Goal: Information Seeking & Learning: Learn about a topic

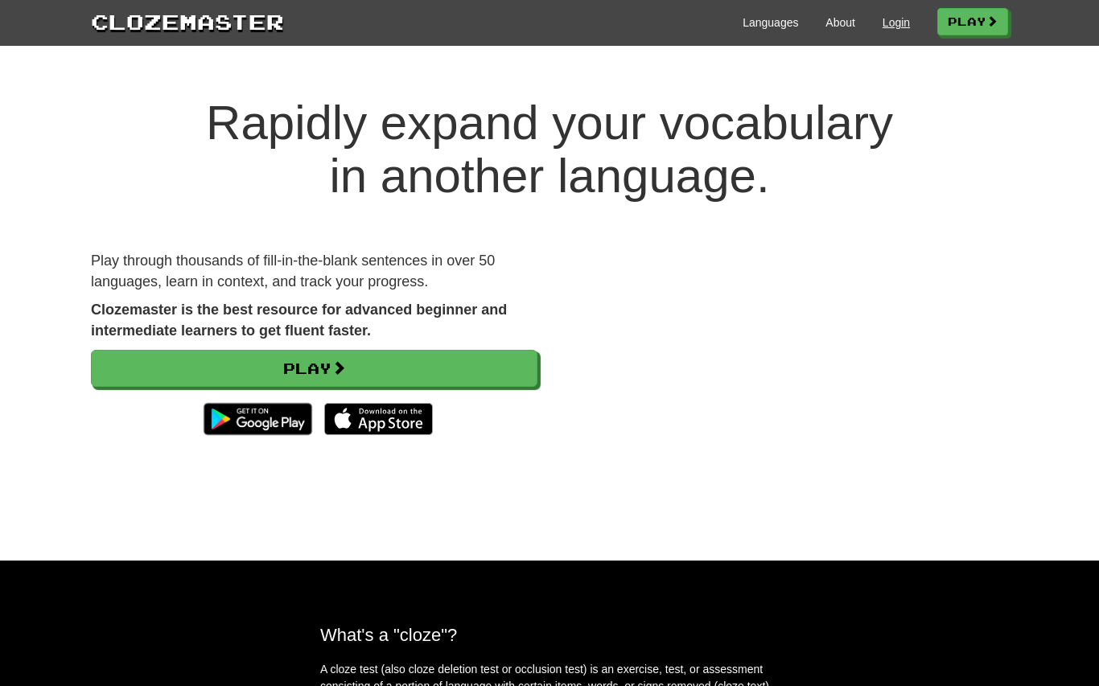
click at [893, 29] on link "Login" at bounding box center [896, 22] width 27 height 16
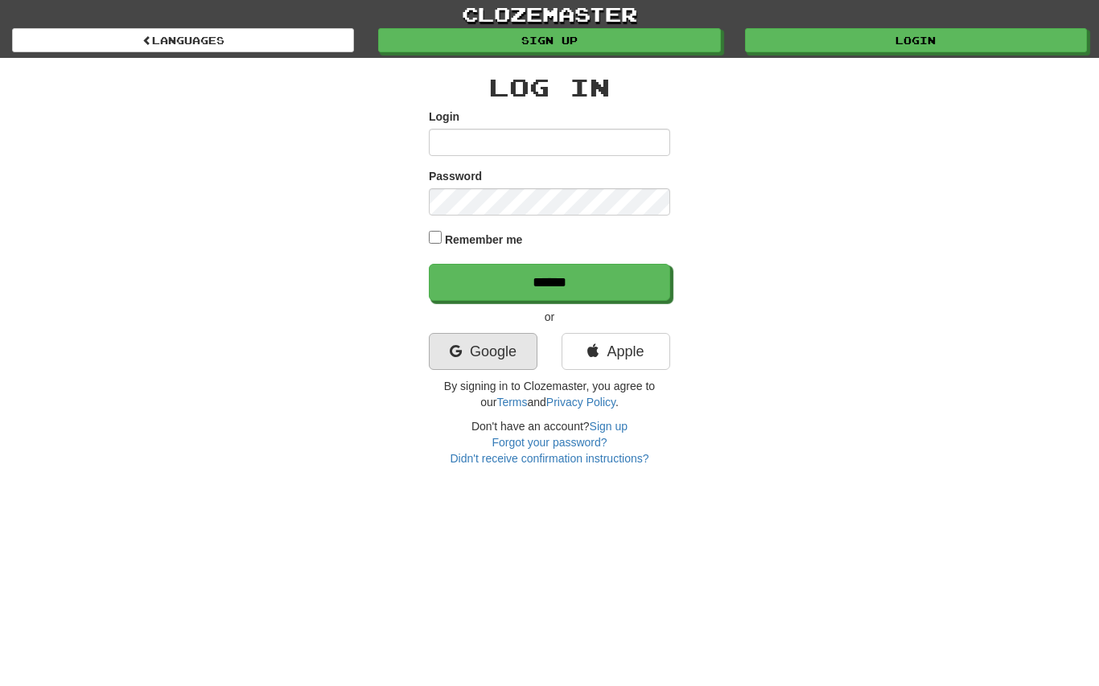
click at [509, 355] on link "Google" at bounding box center [483, 351] width 109 height 37
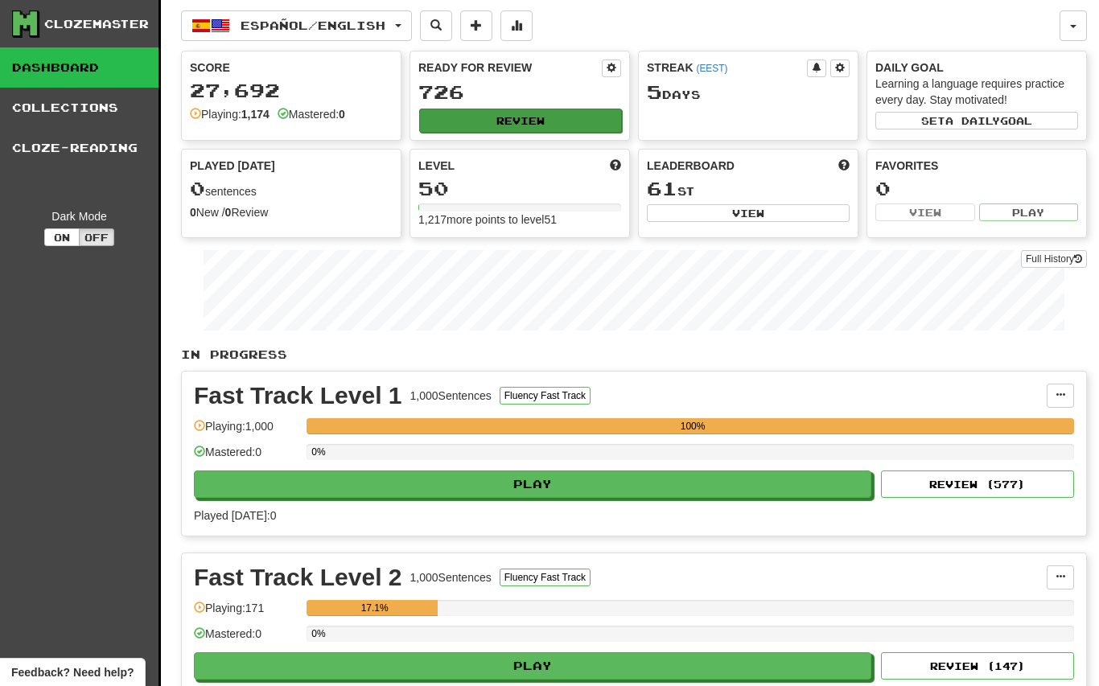
click at [569, 116] on button "Review" at bounding box center [520, 121] width 203 height 24
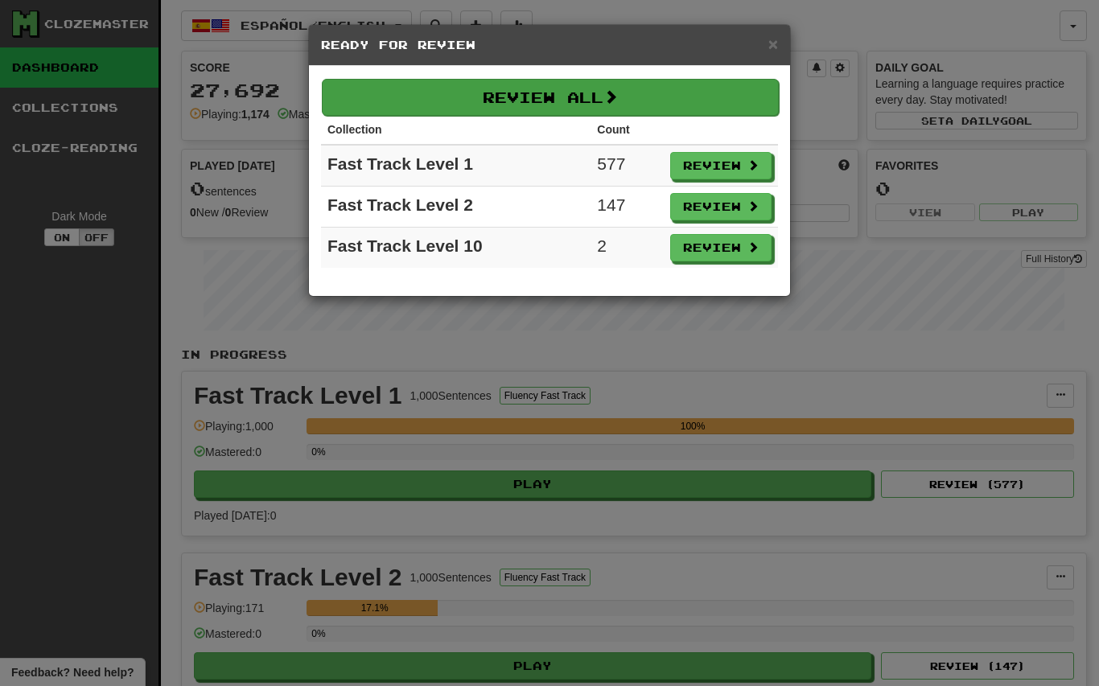
click at [729, 80] on button "Review All" at bounding box center [550, 97] width 457 height 37
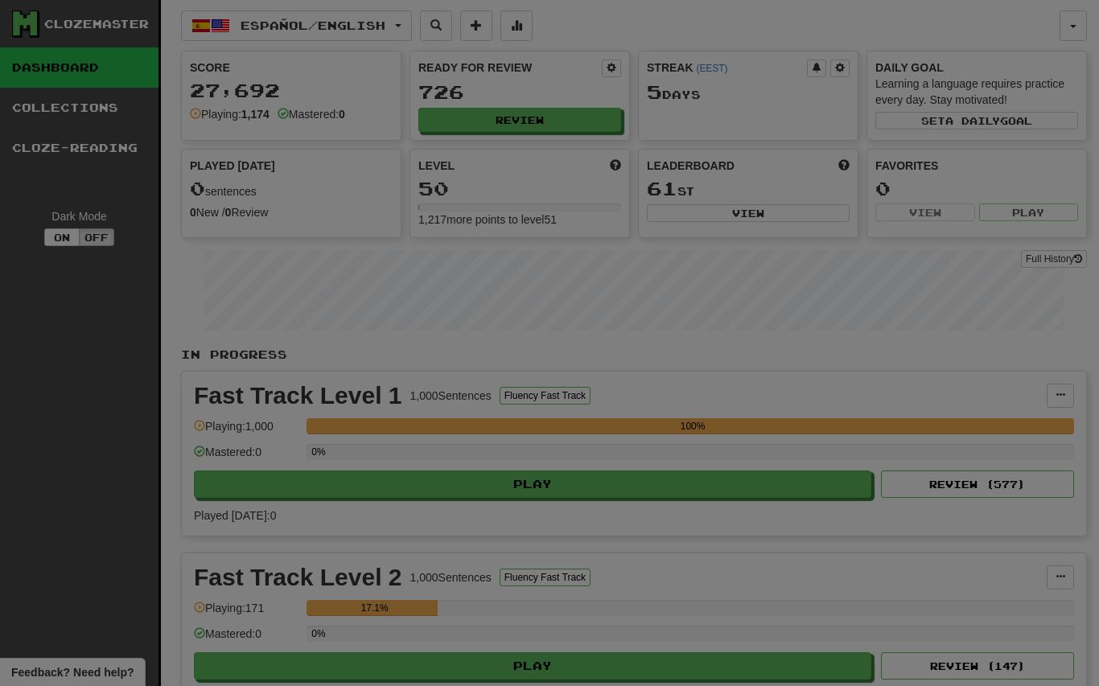
select select "********"
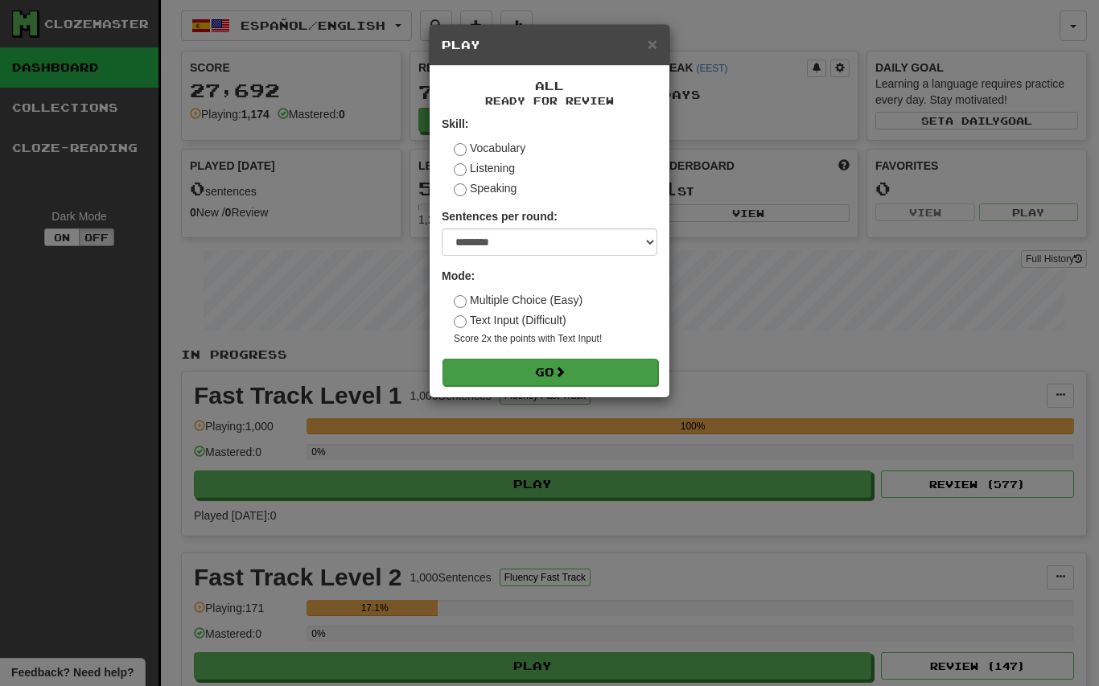
click at [608, 364] on button "Go" at bounding box center [550, 372] width 216 height 27
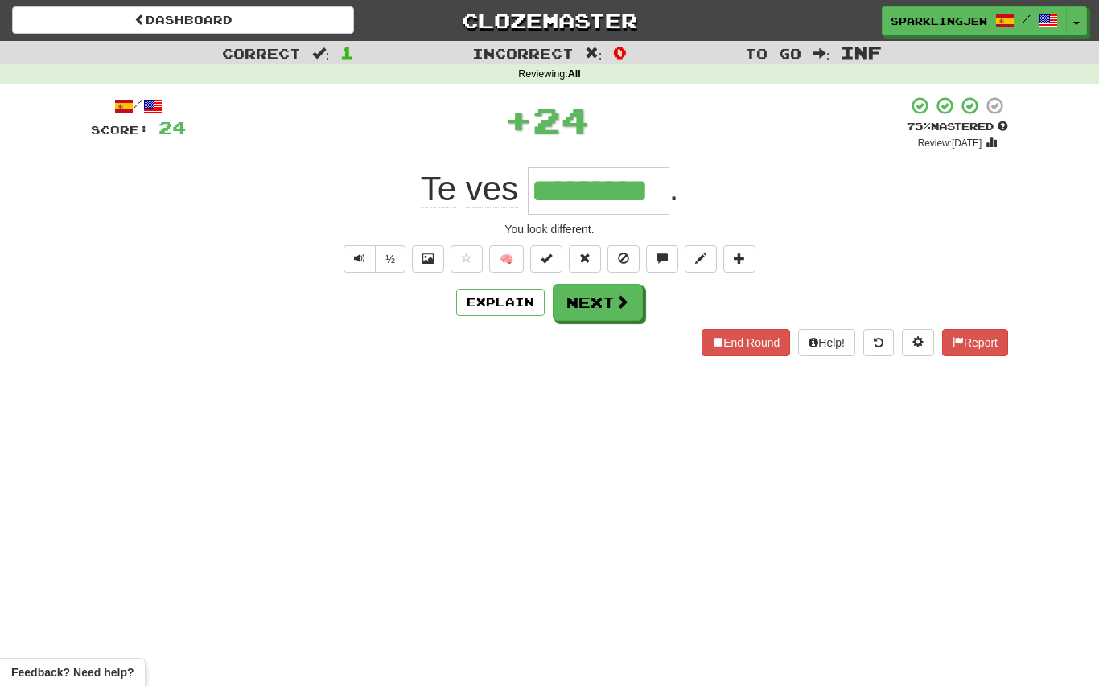
type input "*********"
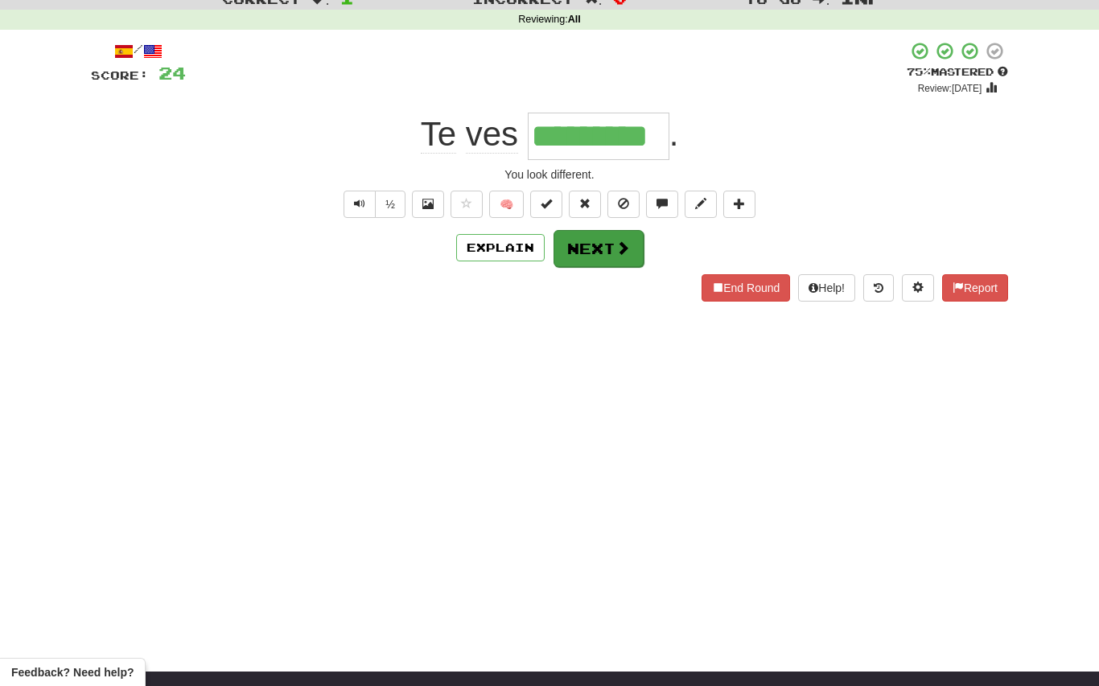
click at [614, 261] on button "Next" at bounding box center [598, 248] width 90 height 37
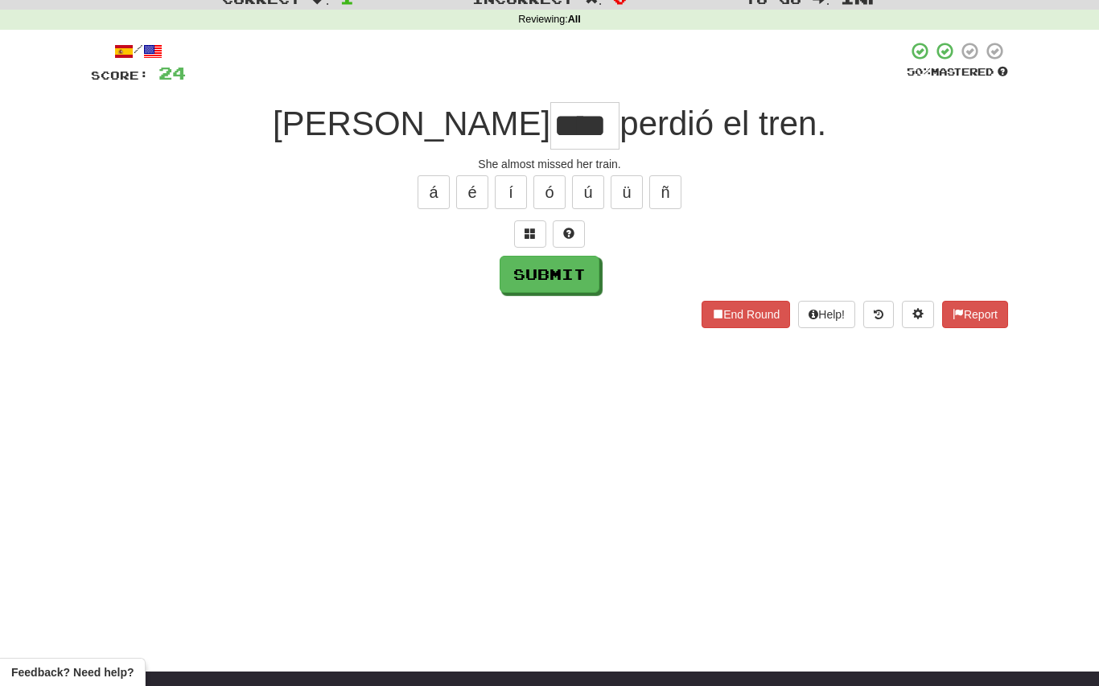
type input "****"
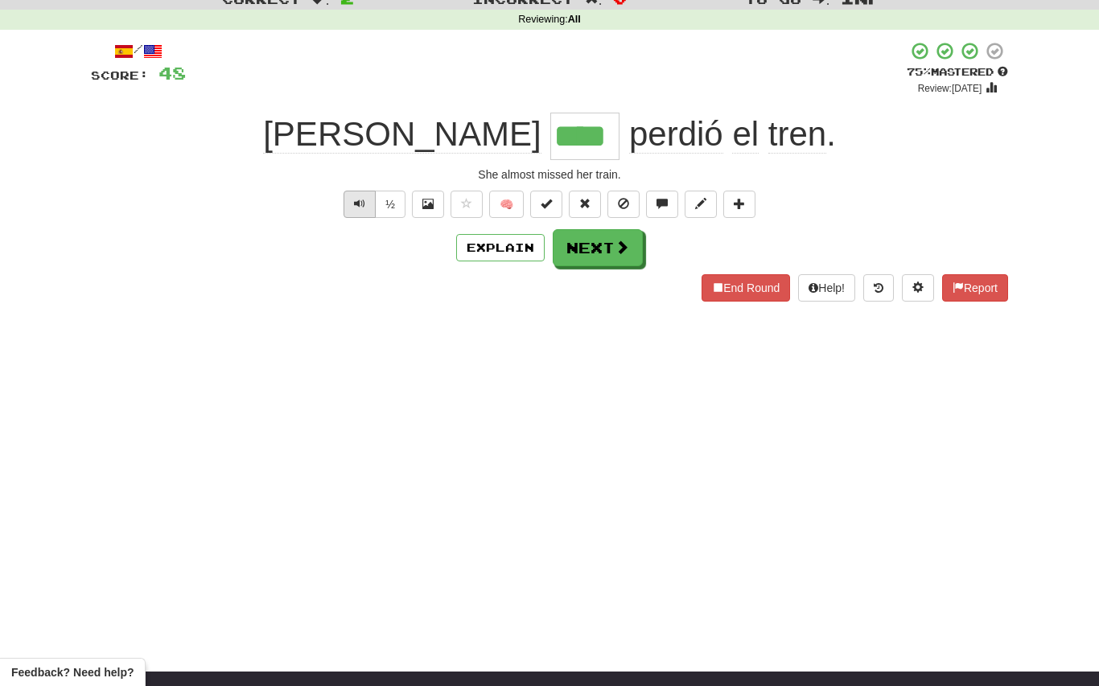
click at [351, 205] on button "Text-to-speech controls" at bounding box center [360, 204] width 32 height 27
click at [356, 209] on button "Text-to-speech controls" at bounding box center [360, 204] width 32 height 27
click at [351, 208] on button "Text-to-speech controls" at bounding box center [360, 204] width 32 height 27
click at [344, 198] on button "Text-to-speech controls" at bounding box center [360, 204] width 32 height 27
click at [335, 191] on div "½ 🧠" at bounding box center [549, 204] width 917 height 27
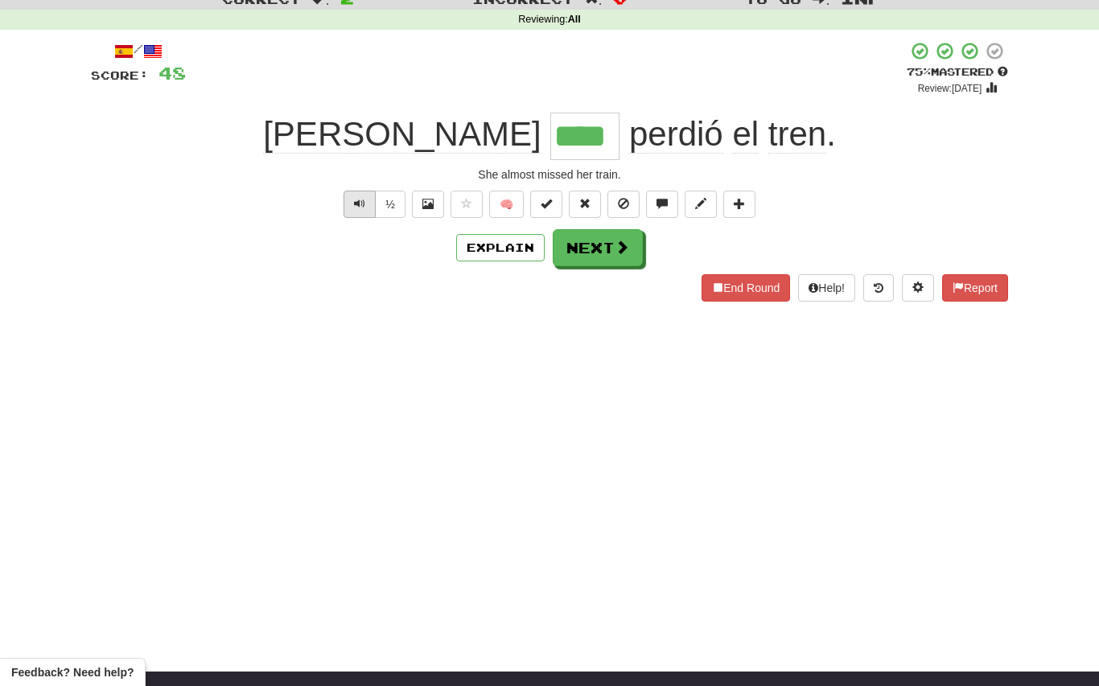
click at [360, 215] on button "Text-to-speech controls" at bounding box center [360, 204] width 32 height 27
click at [354, 198] on span "Text-to-speech controls" at bounding box center [359, 203] width 11 height 11
